Goal: Information Seeking & Learning: Compare options

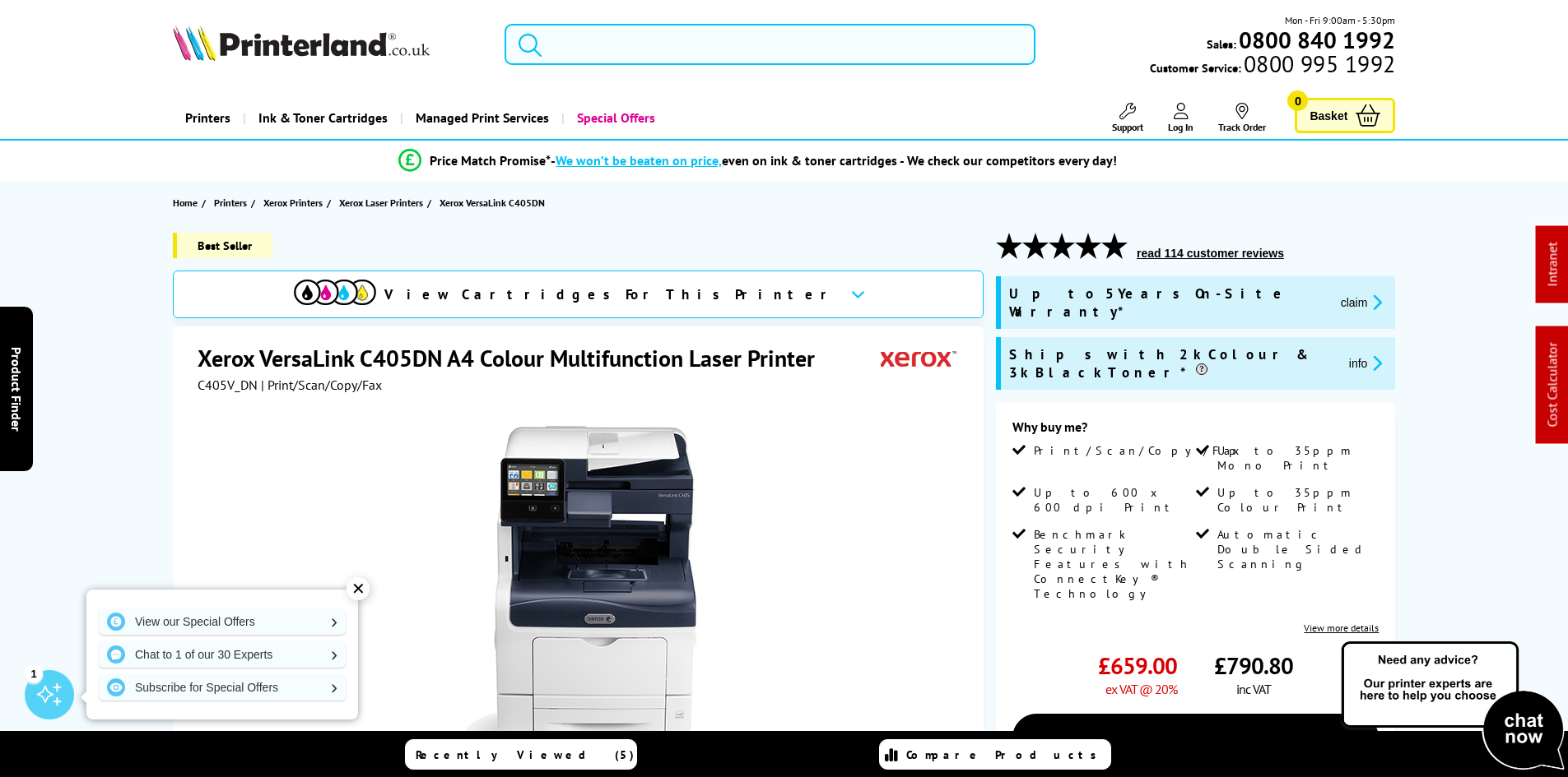
click at [593, 54] on input "search" at bounding box center [770, 44] width 531 height 42
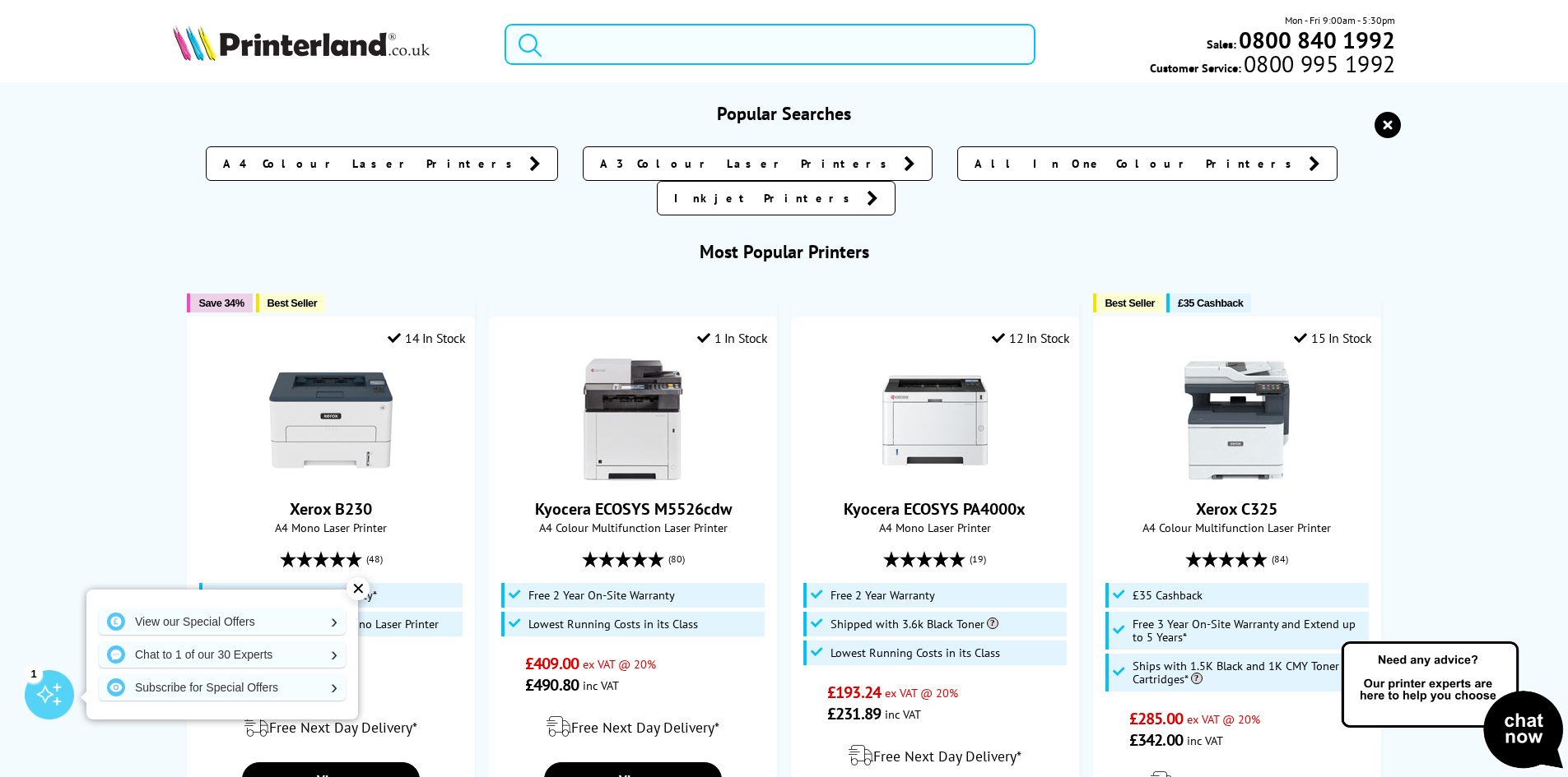
click at [565, 42] on input "search" at bounding box center [770, 44] width 531 height 42
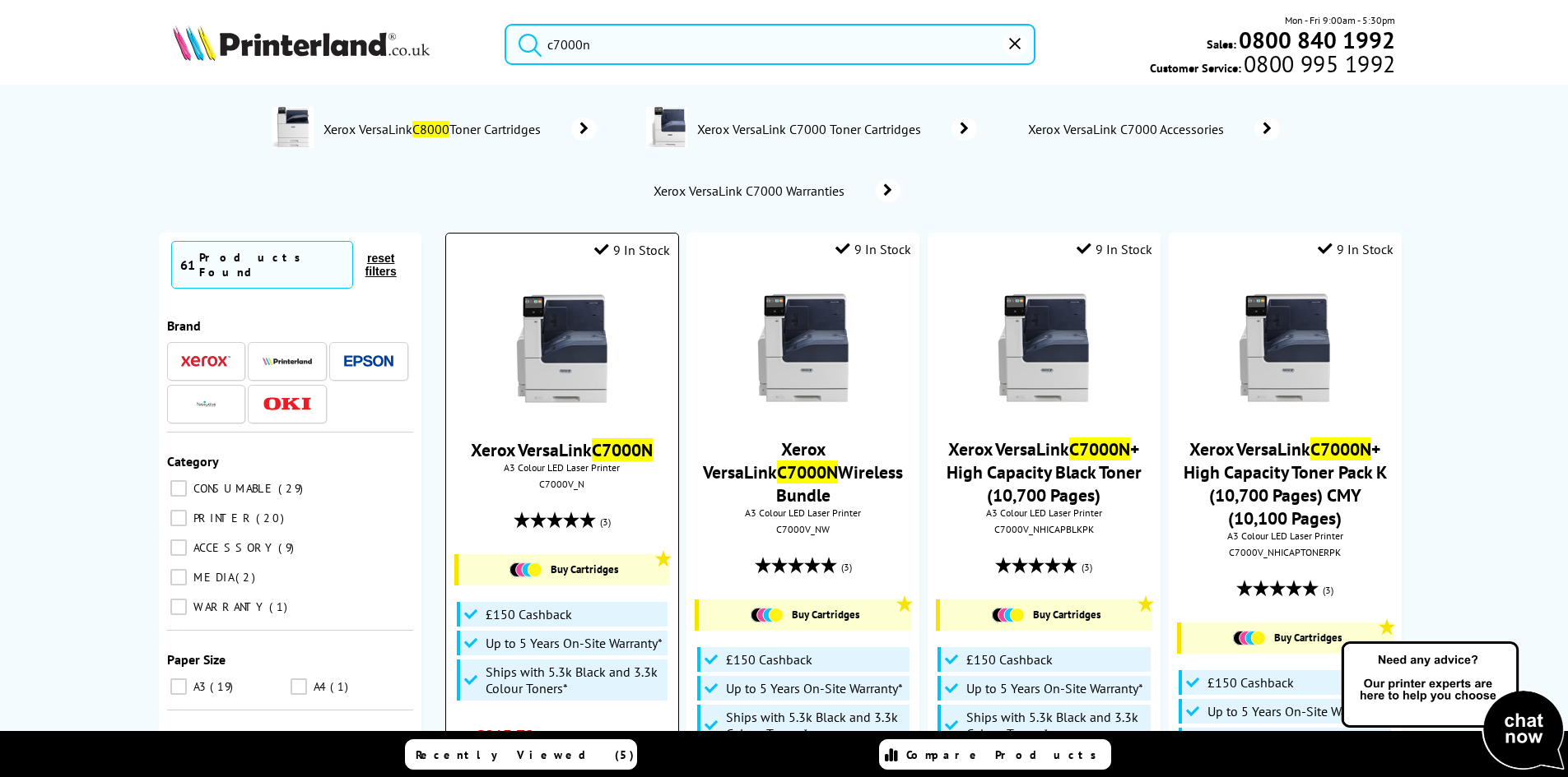
type input "c7000n"
click at [564, 311] on img at bounding box center [562, 348] width 124 height 124
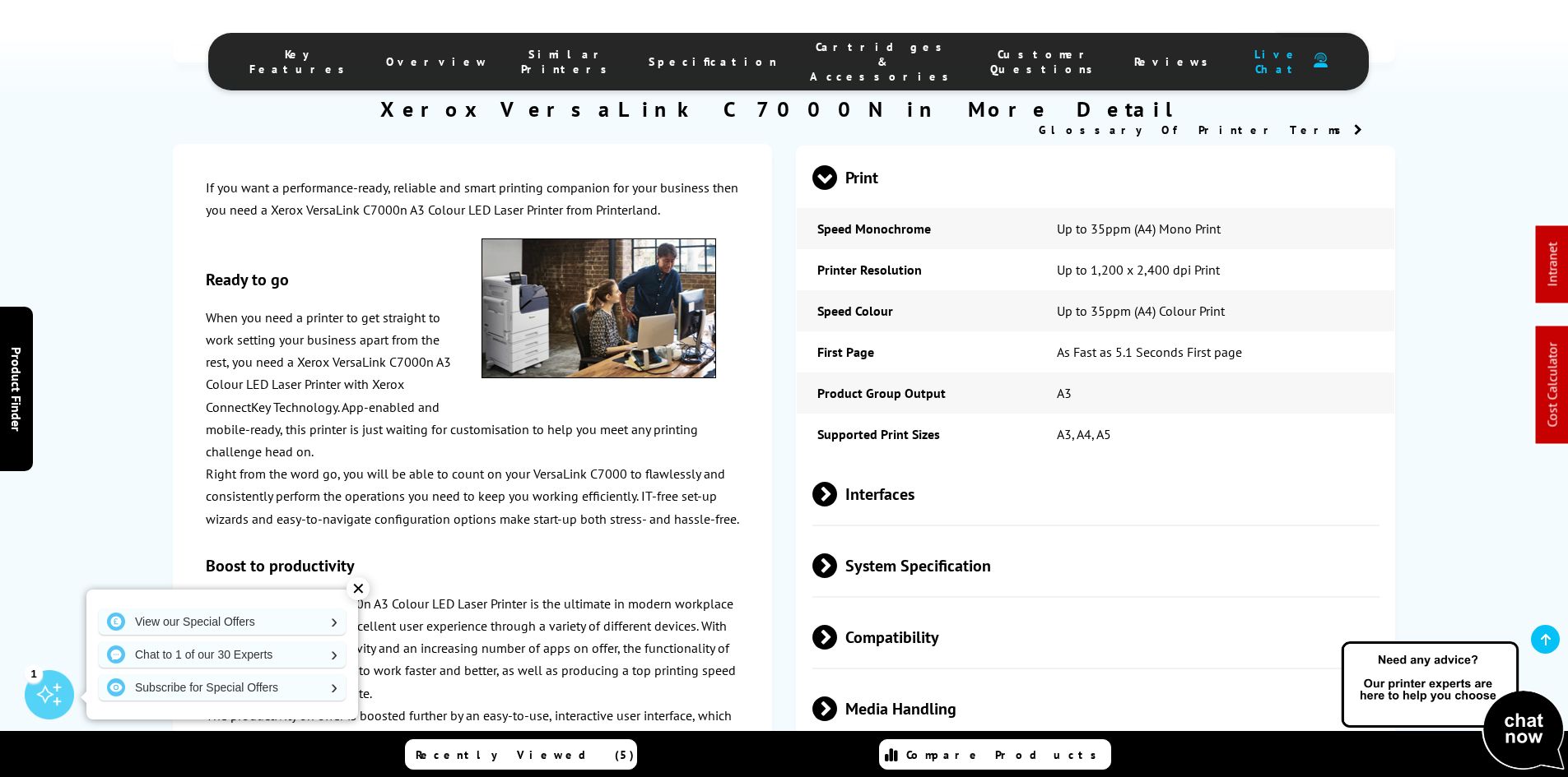
scroll to position [2796, 0]
click at [898, 680] on span "Media Handling" at bounding box center [1096, 710] width 568 height 61
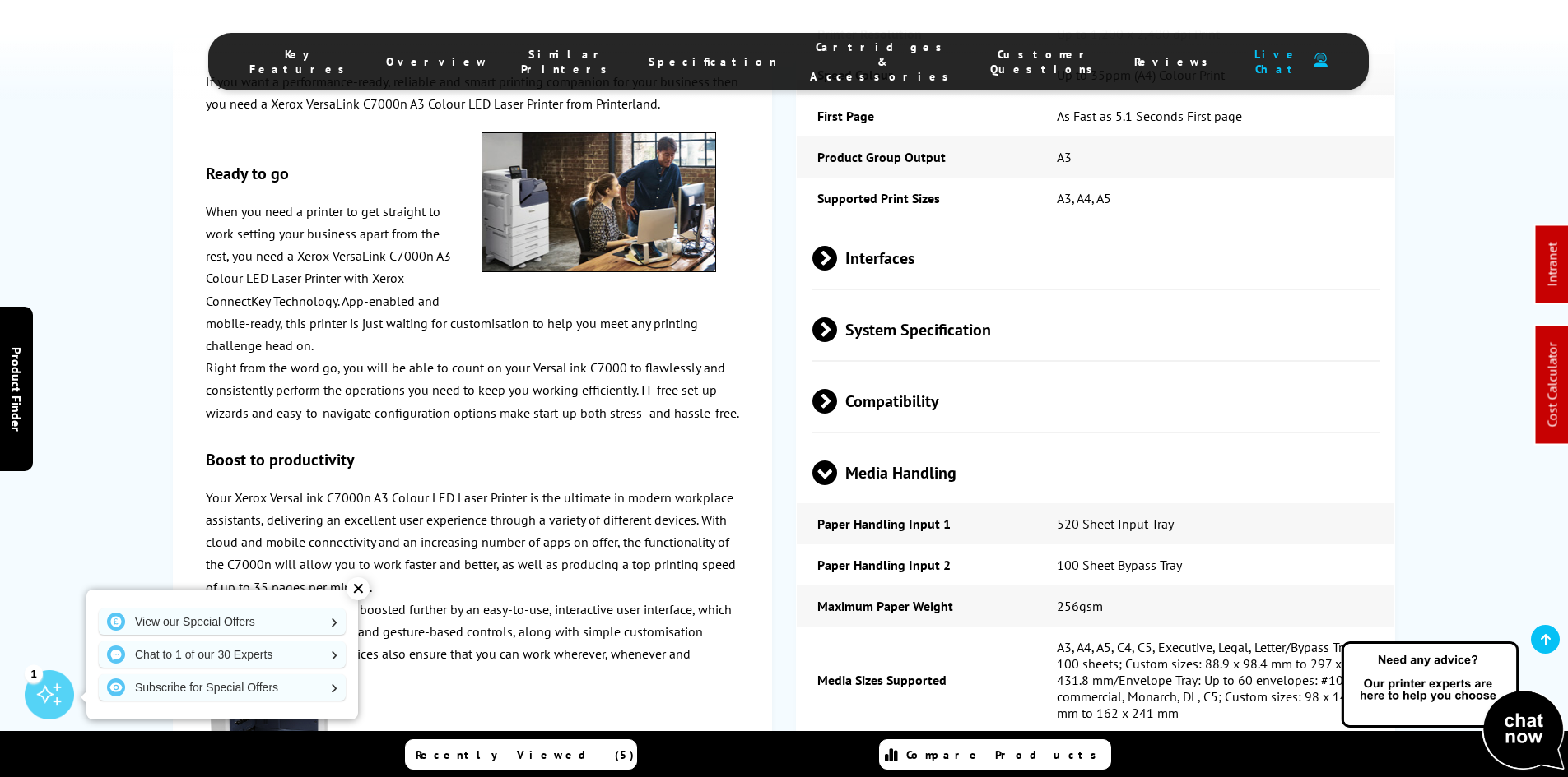
scroll to position [3126, 0]
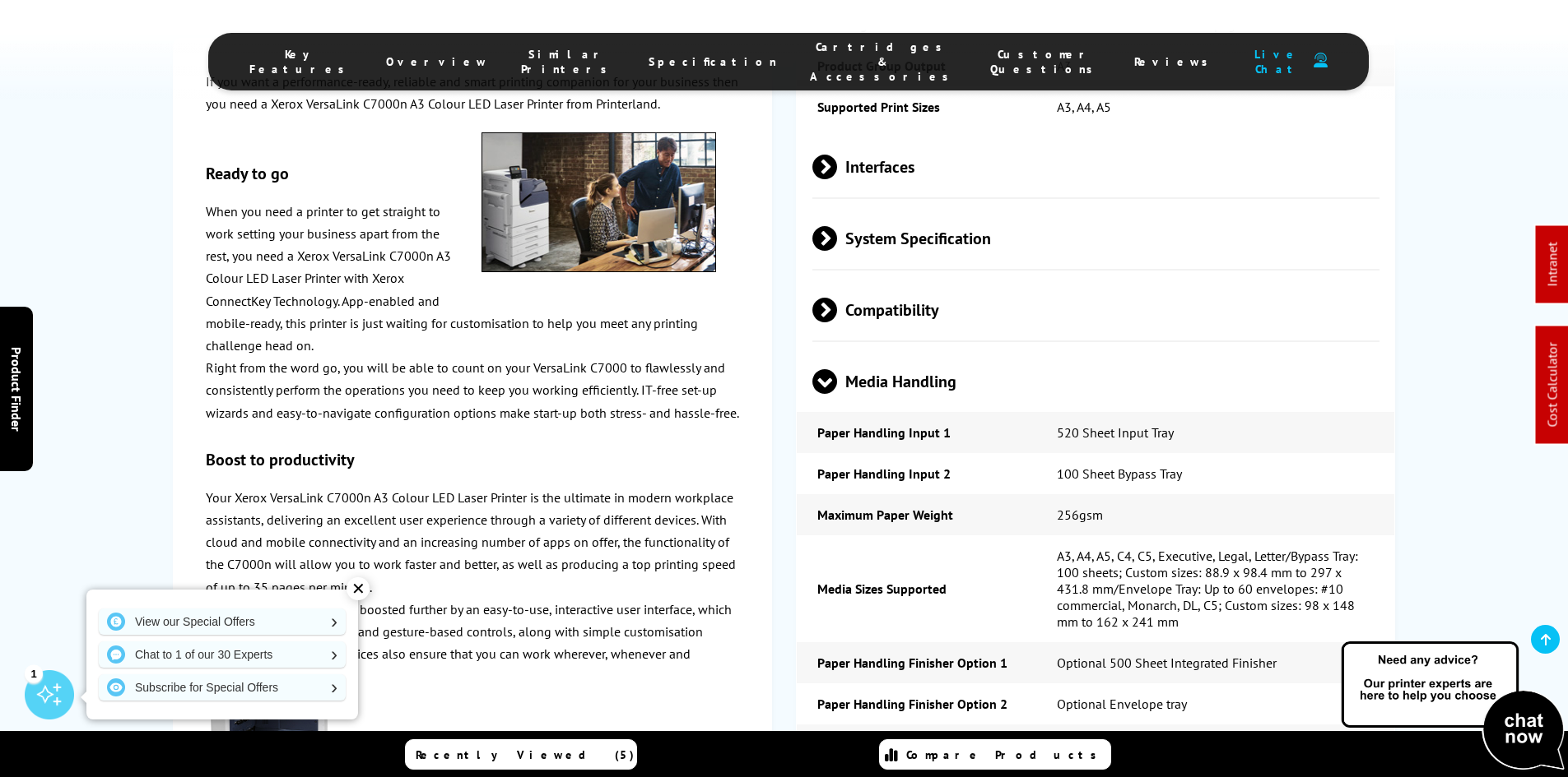
click at [856, 350] on span "Media Handling" at bounding box center [1096, 380] width 568 height 61
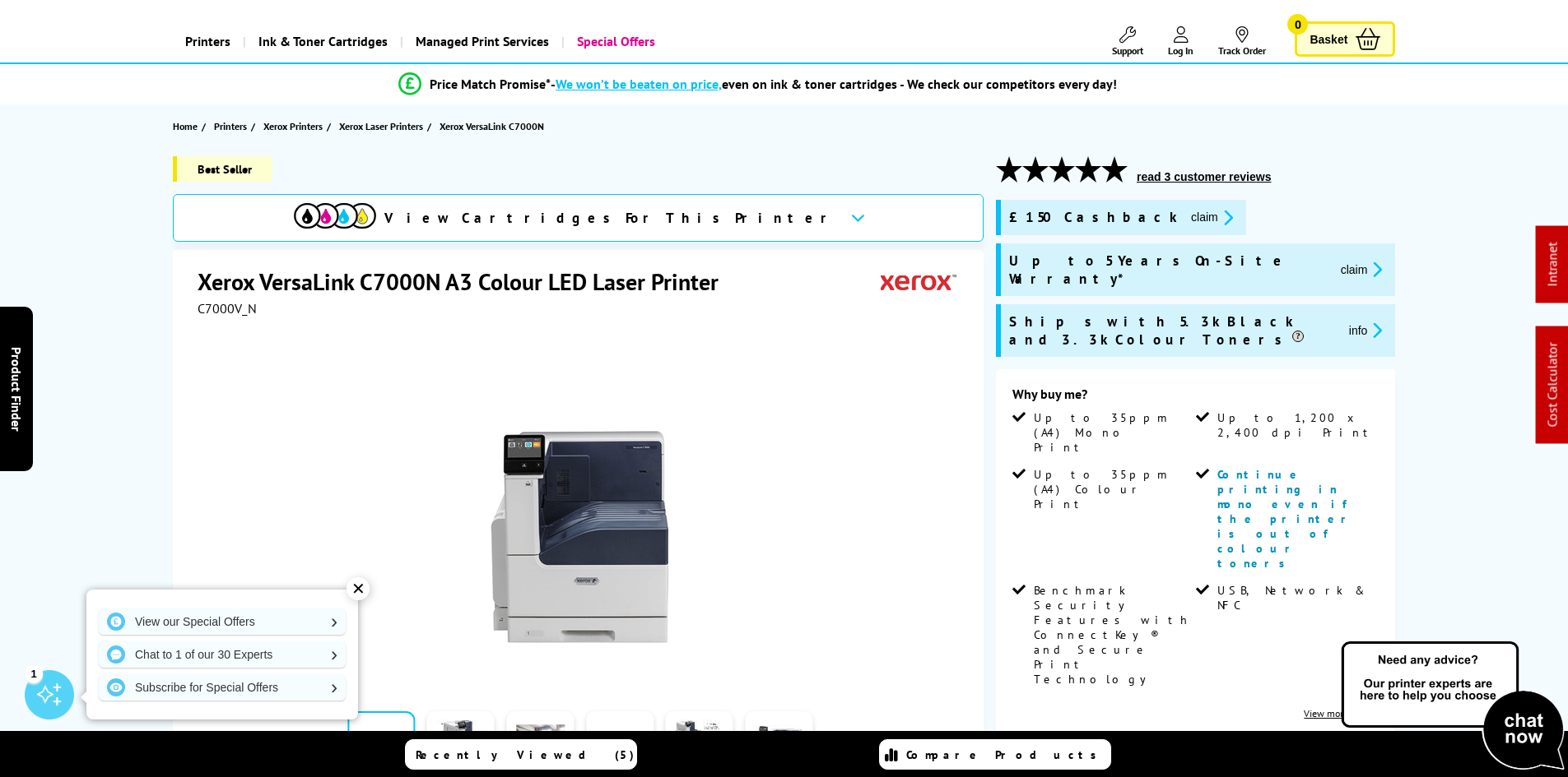
scroll to position [0, 0]
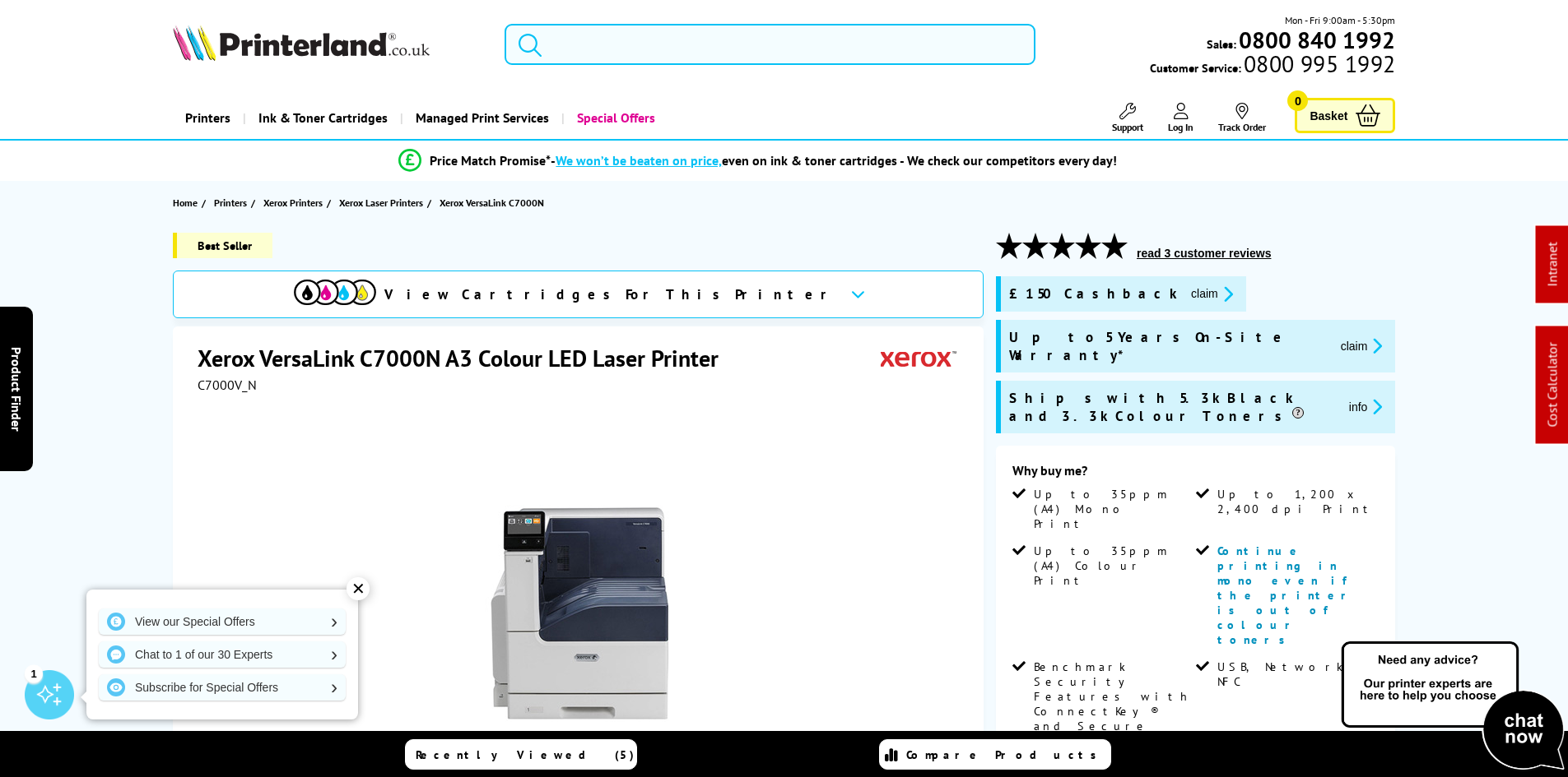
click at [645, 45] on input "search" at bounding box center [770, 44] width 531 height 42
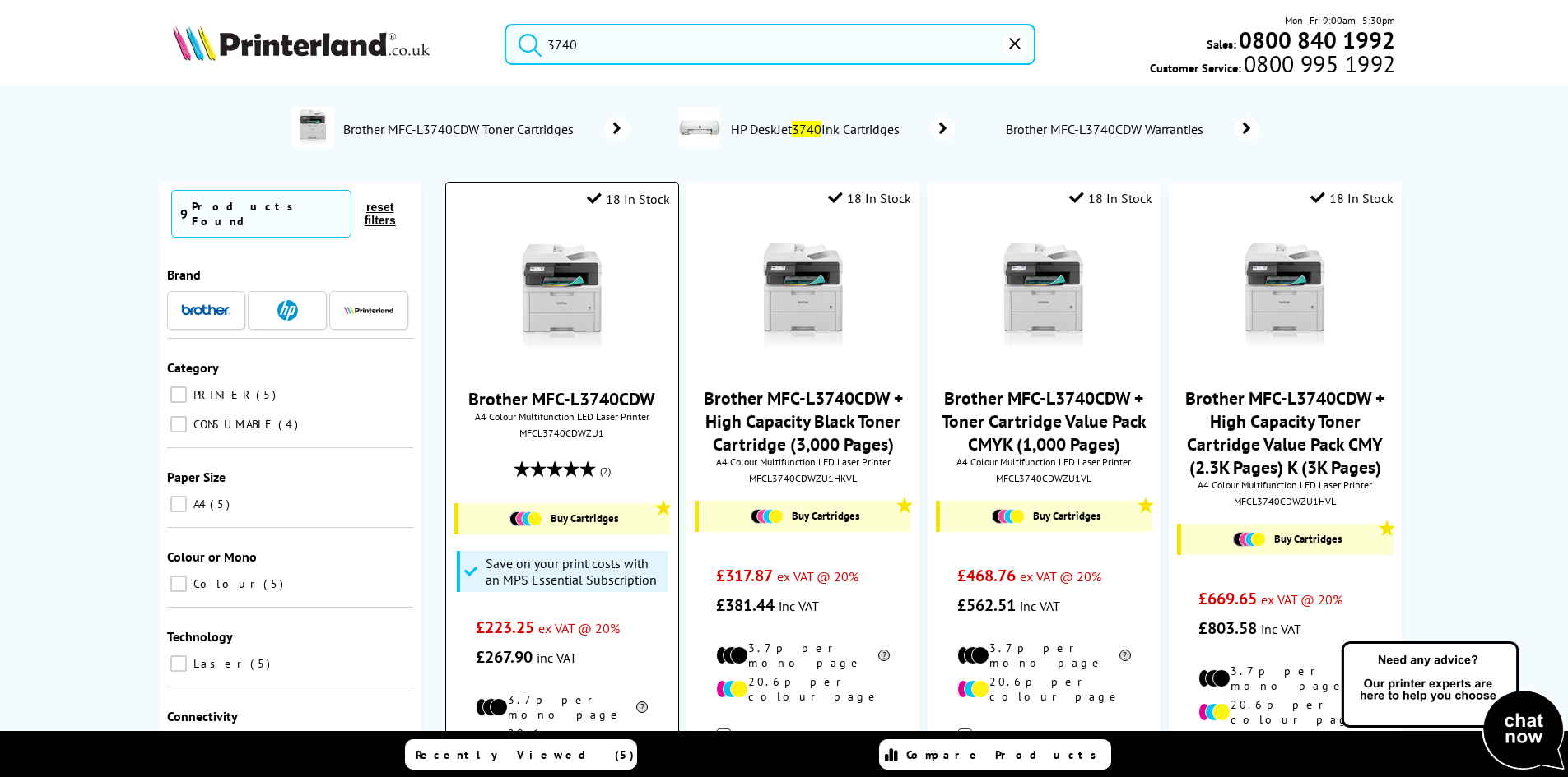
type input "3740"
click at [565, 244] on img at bounding box center [562, 297] width 124 height 124
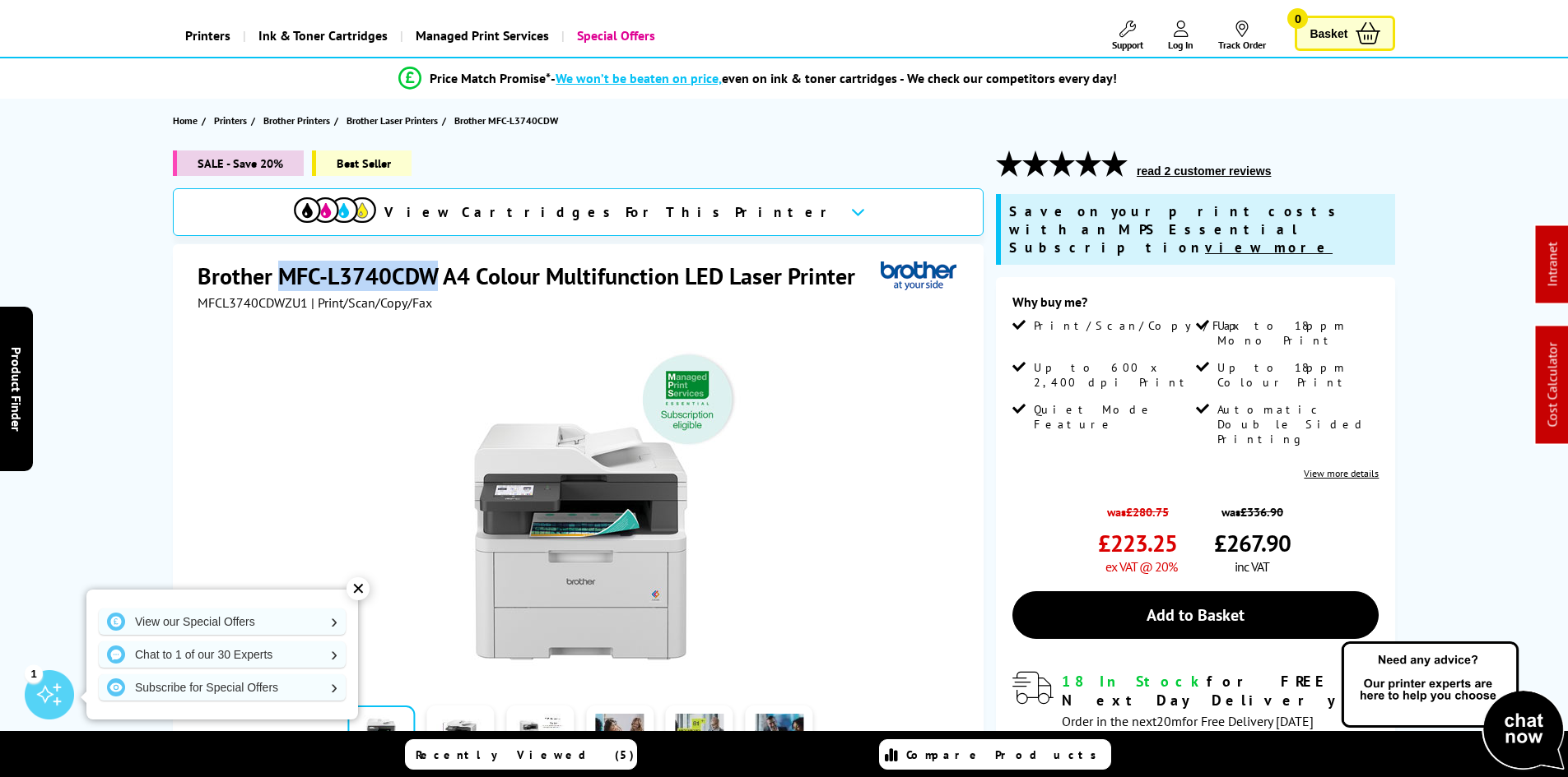
drag, startPoint x: 436, startPoint y: 280, endPoint x: 285, endPoint y: 278, distance: 151.0
click at [285, 278] on h1 "Brother MFC-L3740CDW A4 Colour Multifunction LED Laser Printer" at bounding box center [535, 276] width 674 height 30
copy h1 "MFC-L3740CDW"
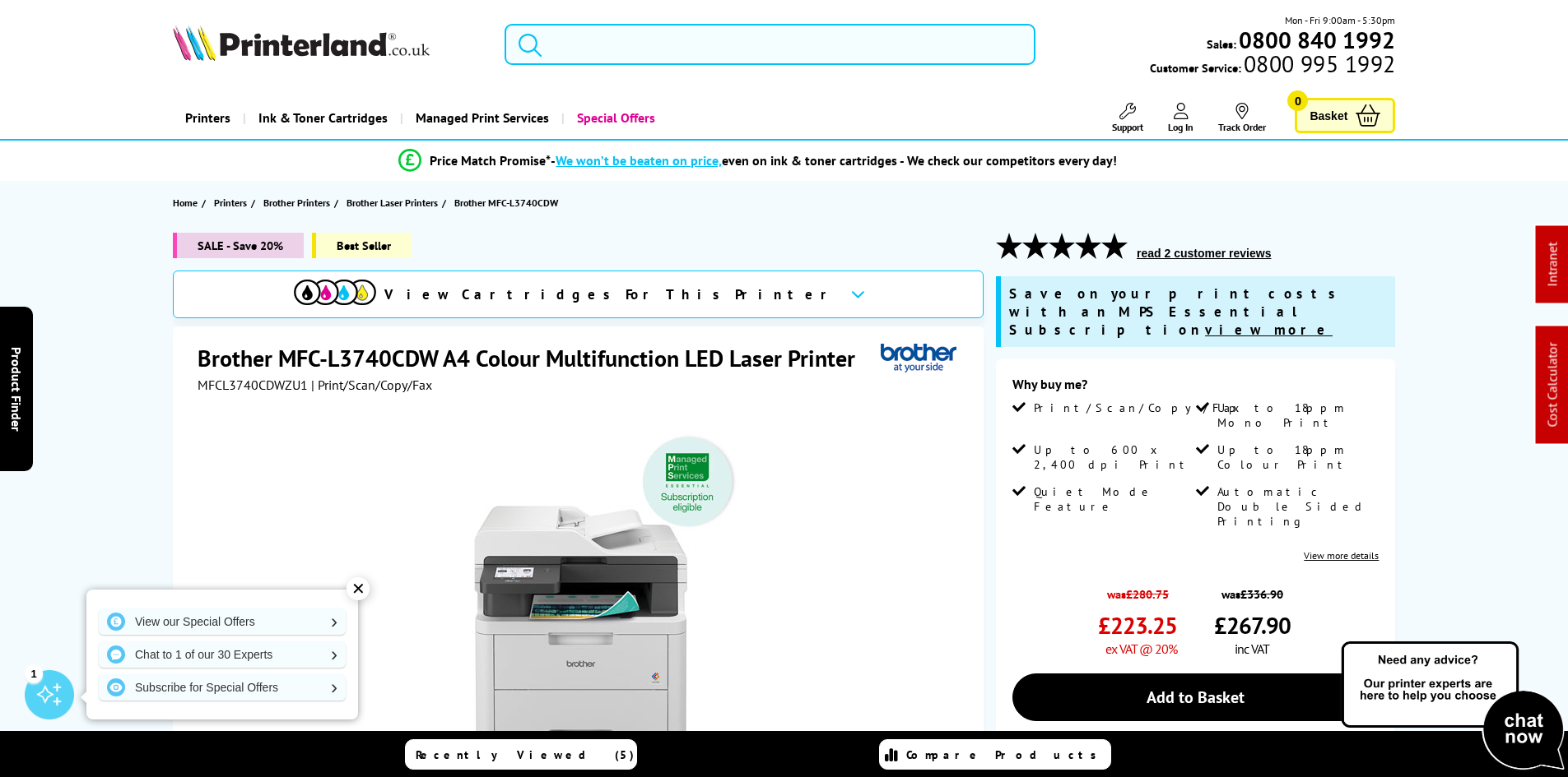
click at [591, 53] on input "search" at bounding box center [770, 44] width 531 height 42
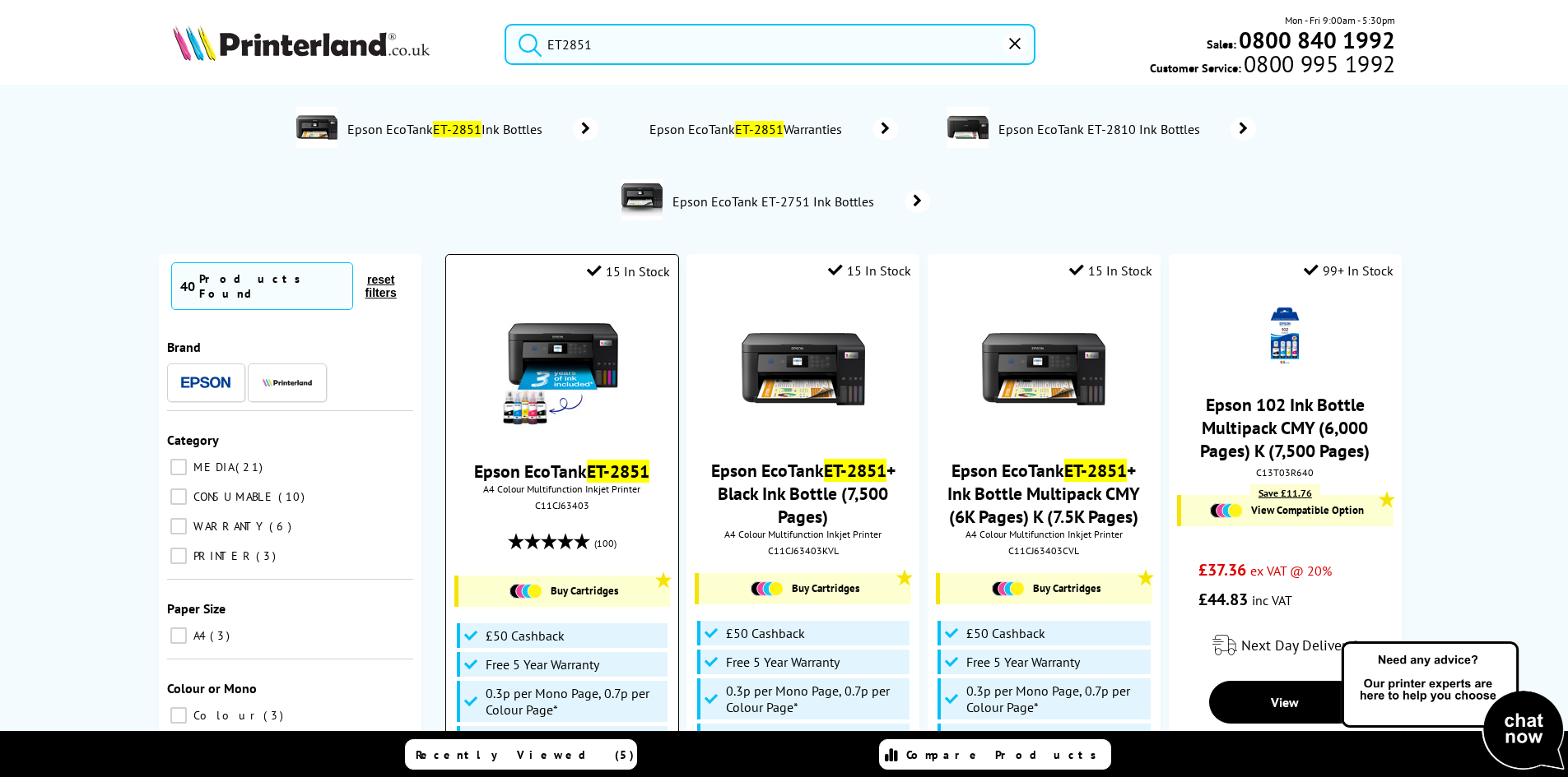
type input "ET2851"
click at [550, 359] on img at bounding box center [562, 370] width 124 height 124
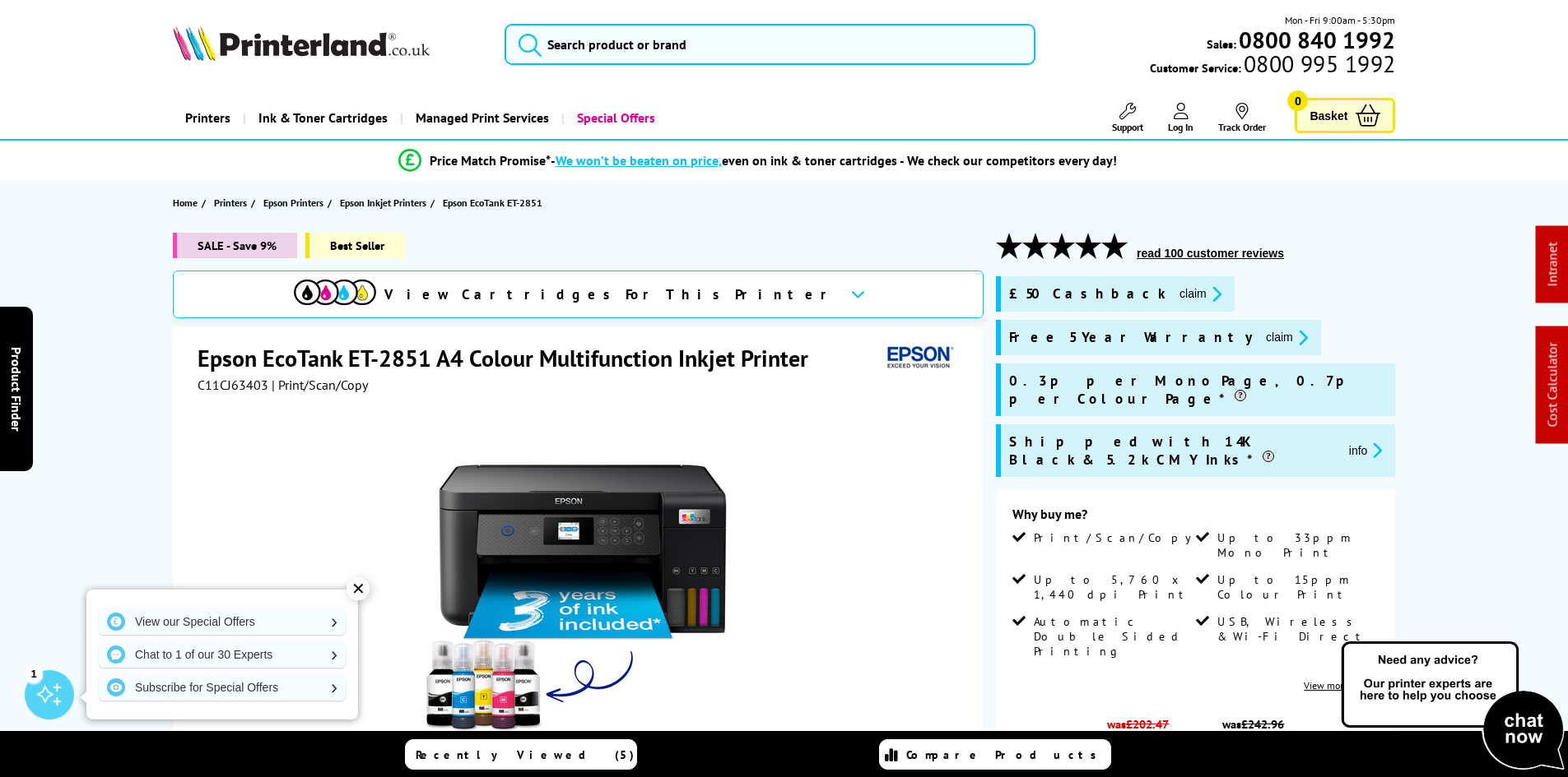
click at [1261, 344] on button "claim" at bounding box center [1287, 338] width 52 height 19
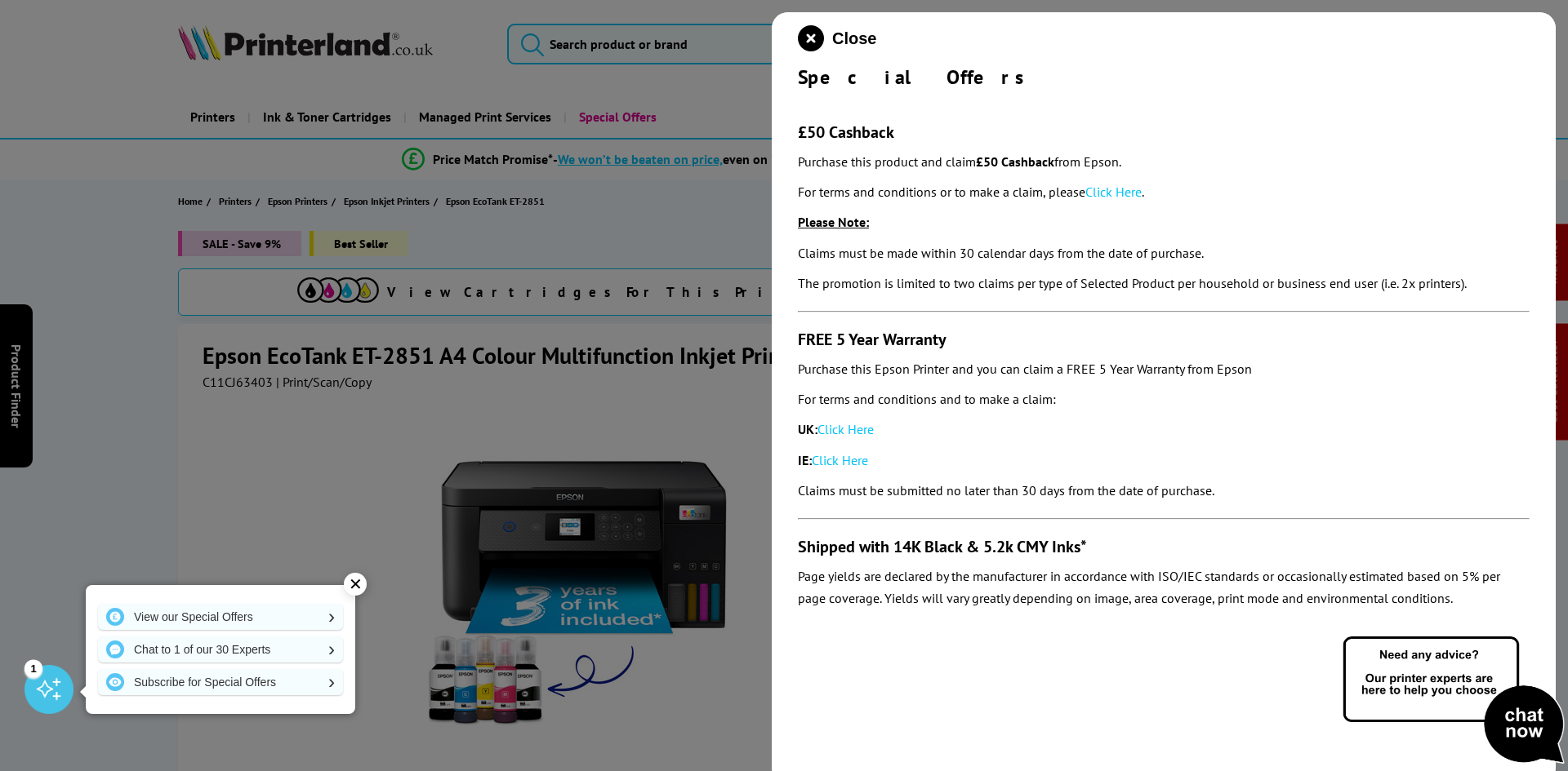
click at [859, 433] on link "Click Here" at bounding box center [845, 429] width 56 height 16
click at [1139, 193] on link "Click Here" at bounding box center [1113, 191] width 56 height 16
